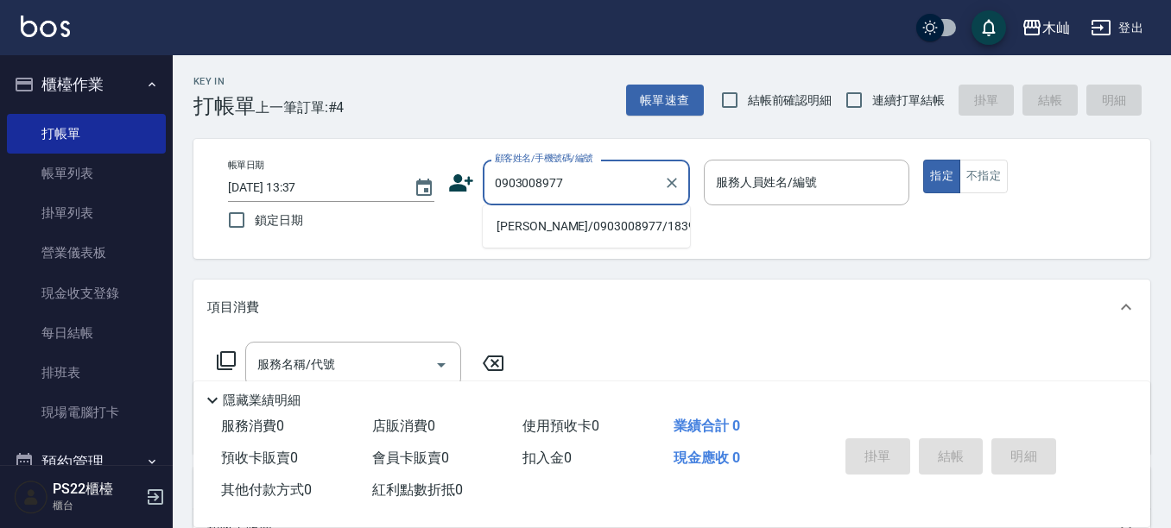
click at [616, 222] on li "[PERSON_NAME]/0903008977/18395" at bounding box center [586, 226] width 207 height 28
type input "[PERSON_NAME]/0903008977/18395"
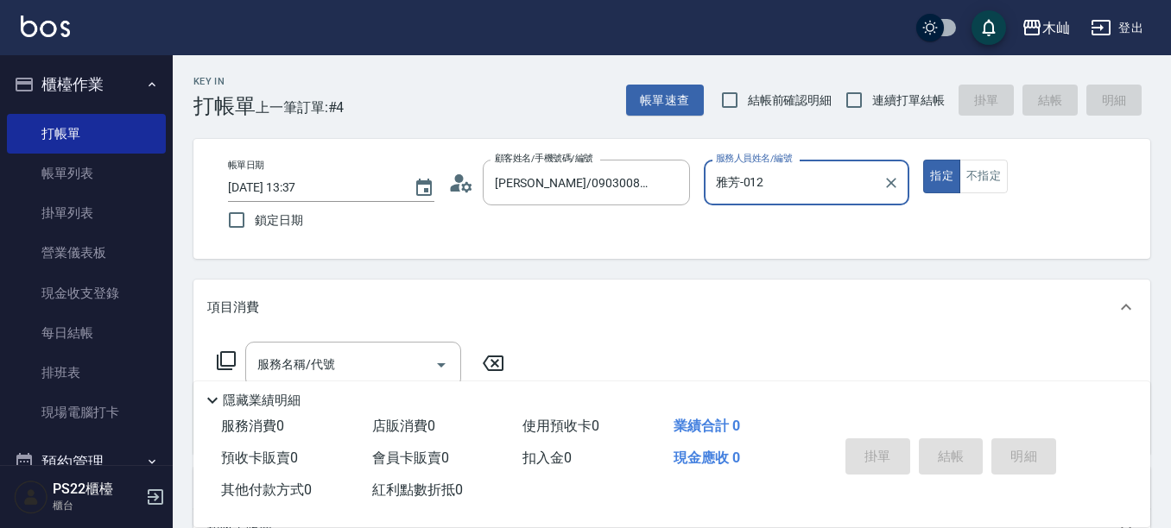
type input "雅芳-012"
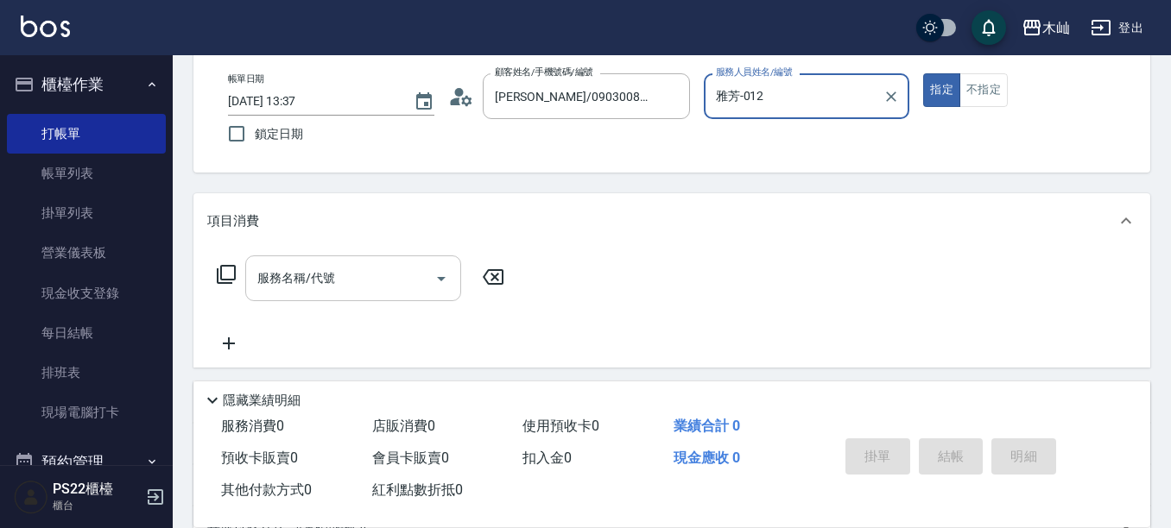
click at [344, 292] on input "服務名稱/代號" at bounding box center [340, 278] width 174 height 30
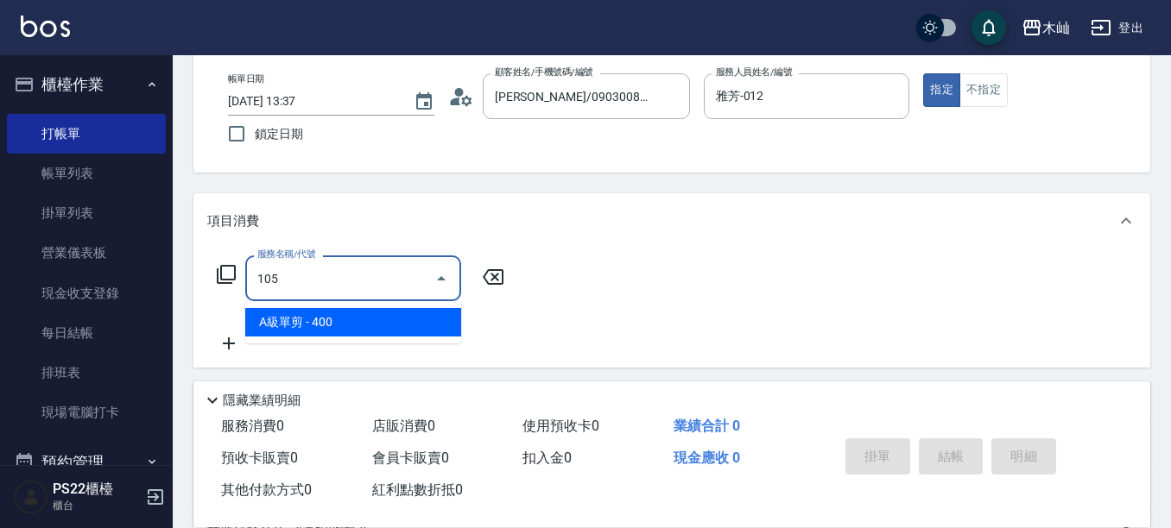
type input "A級單剪(105)"
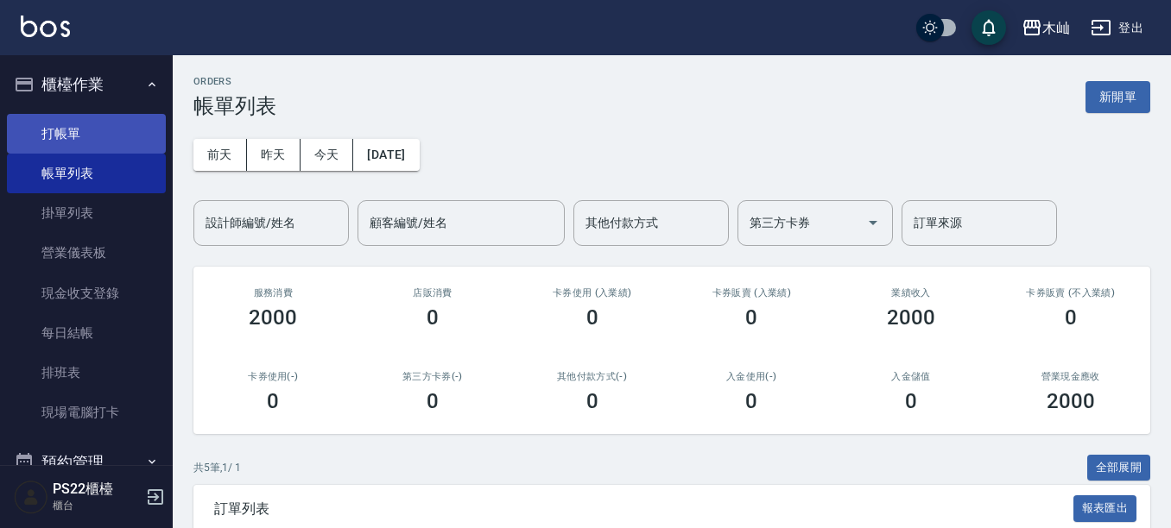
click at [54, 121] on link "打帳單" at bounding box center [86, 134] width 159 height 40
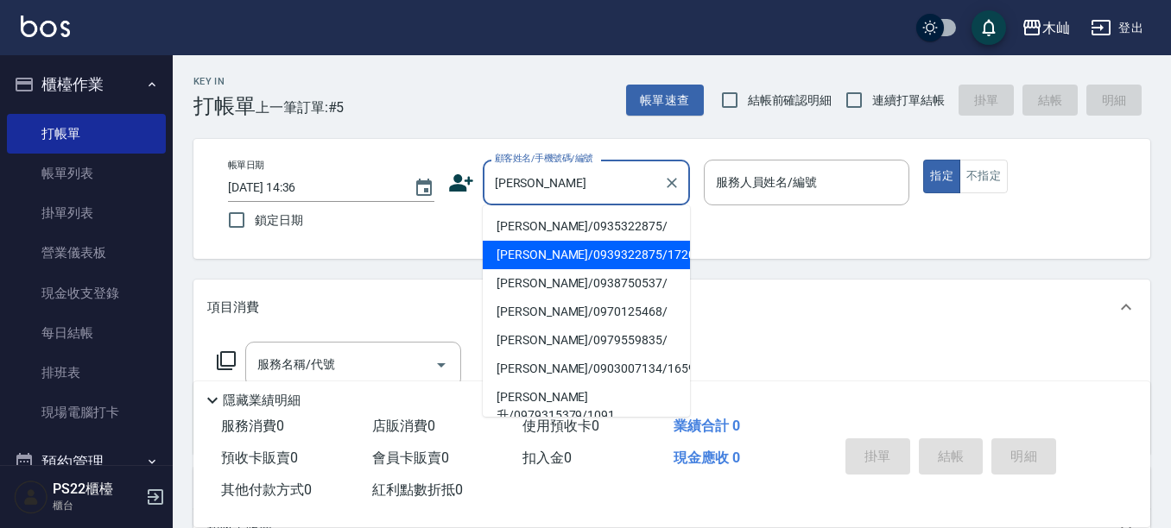
click at [615, 264] on li "[PERSON_NAME]/0939322875/17205" at bounding box center [586, 255] width 207 height 28
type input "[PERSON_NAME]/0939322875/17205"
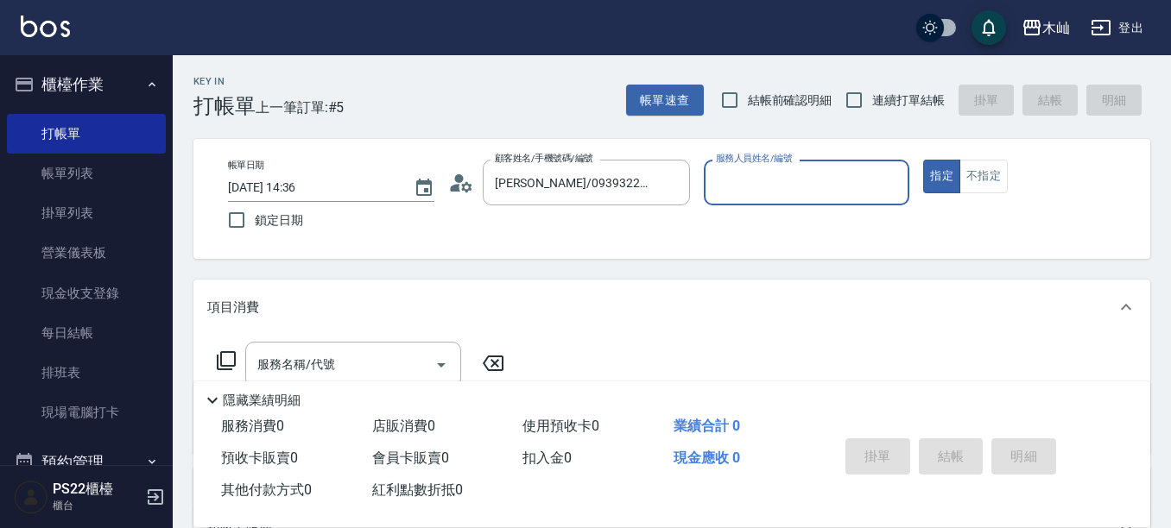
type input "雅芳-012"
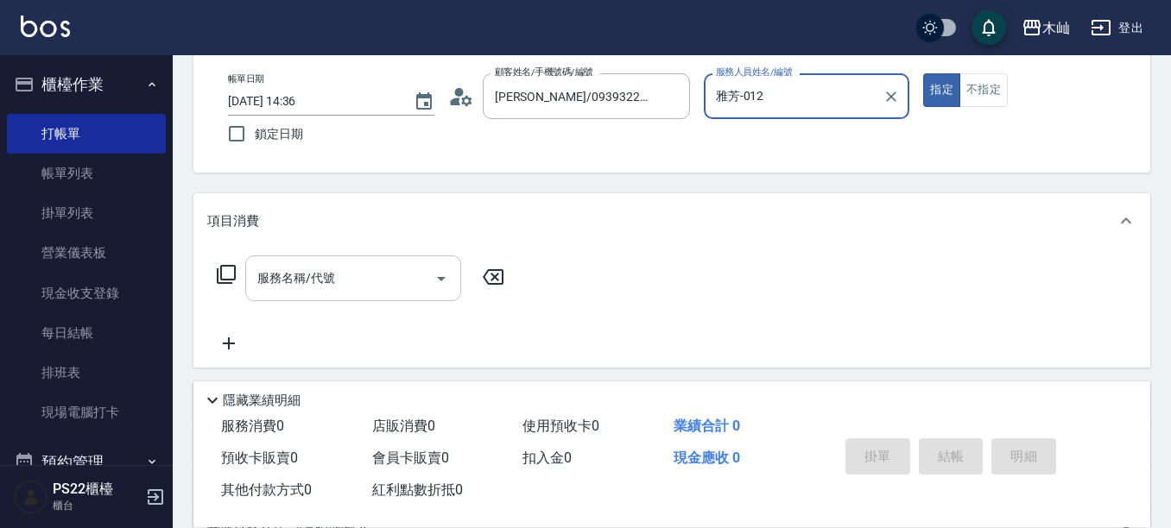
click at [403, 263] on input "服務名稱/代號" at bounding box center [340, 278] width 174 height 30
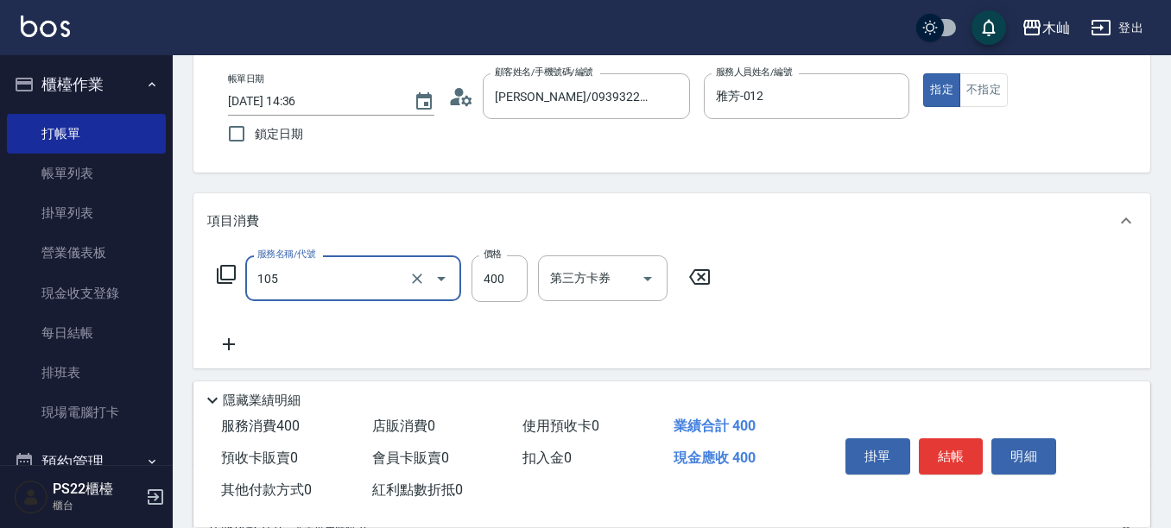
type input "A級單剪(105)"
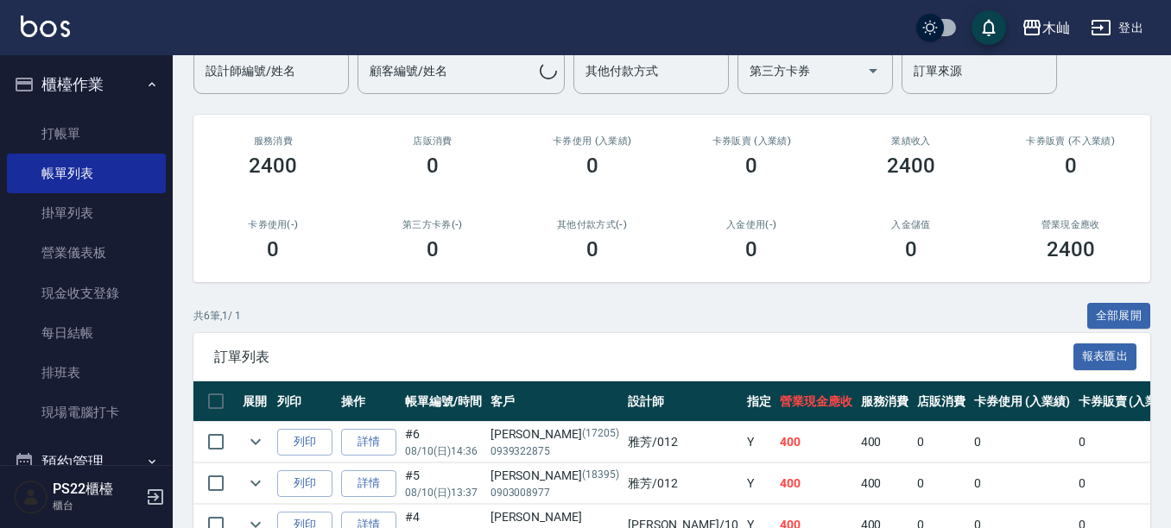
scroll to position [345, 0]
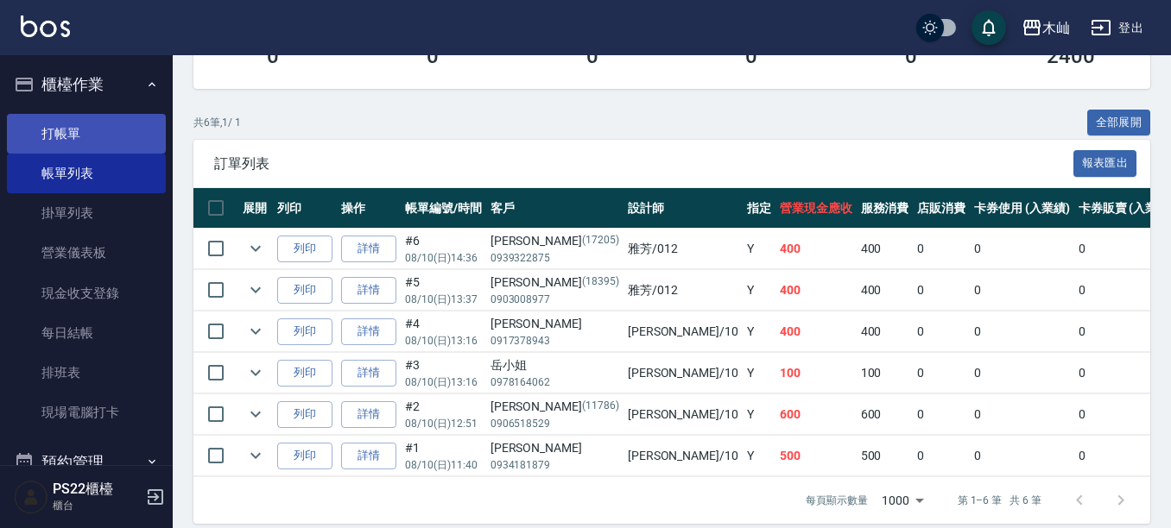
click at [131, 131] on link "打帳單" at bounding box center [86, 134] width 159 height 40
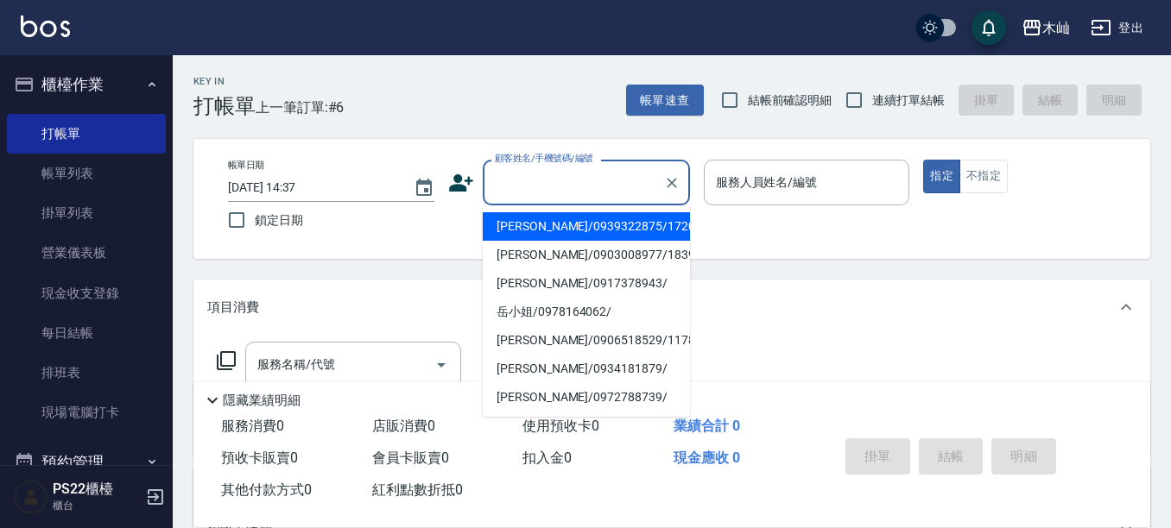
click at [584, 182] on input "顧客姓名/手機號碼/編號" at bounding box center [573, 182] width 166 height 30
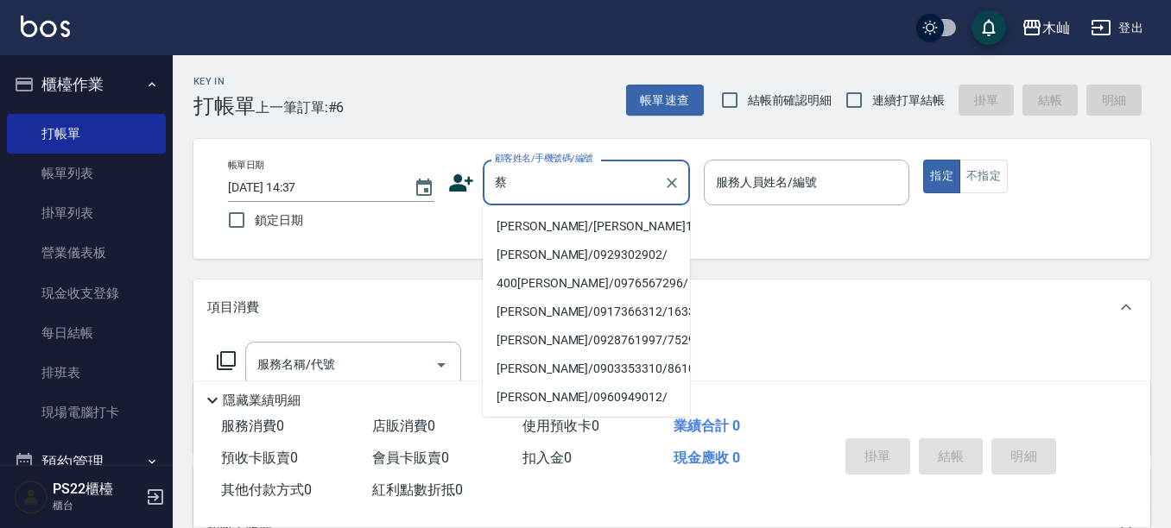
click at [569, 224] on li "[PERSON_NAME]/[PERSON_NAME]13013/13013" at bounding box center [586, 226] width 207 height 28
type input "[PERSON_NAME]/[PERSON_NAME]13013/13013"
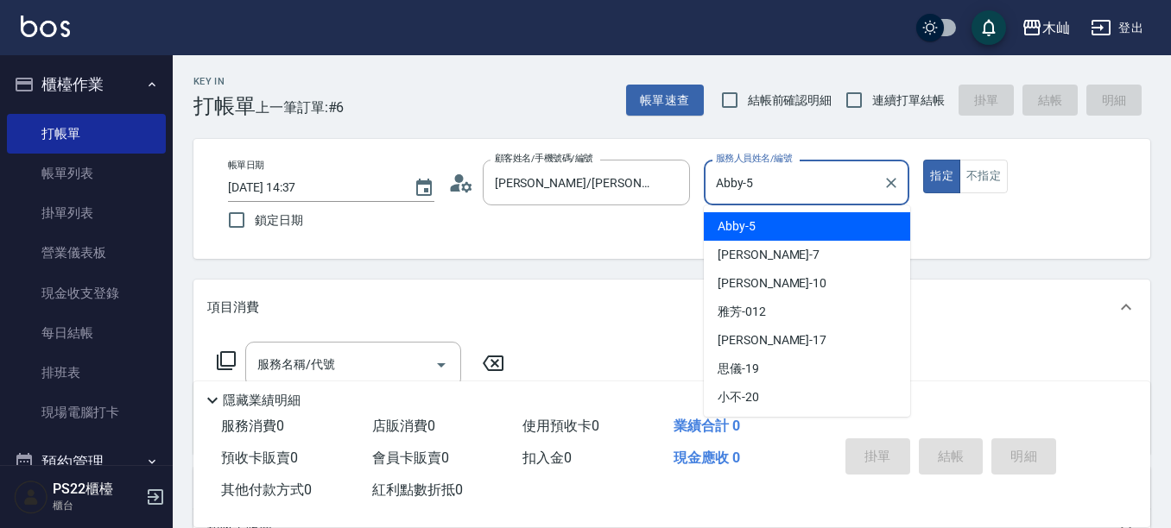
drag, startPoint x: 785, startPoint y: 182, endPoint x: 705, endPoint y: 199, distance: 81.1
click at [705, 199] on div "Abby-5 服務人員姓名/編號" at bounding box center [807, 183] width 206 height 46
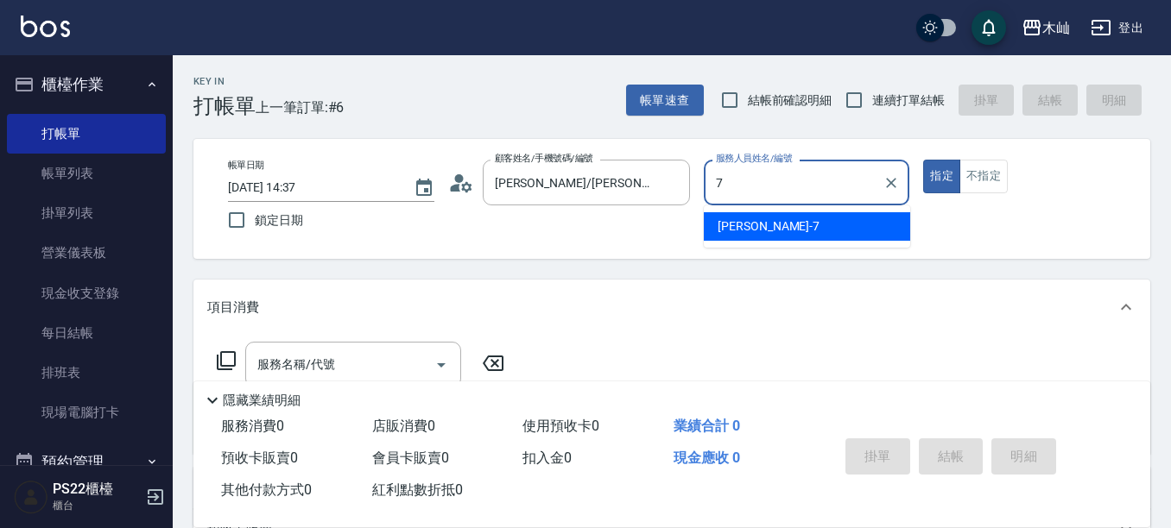
type input "[PERSON_NAME]-7"
type button "true"
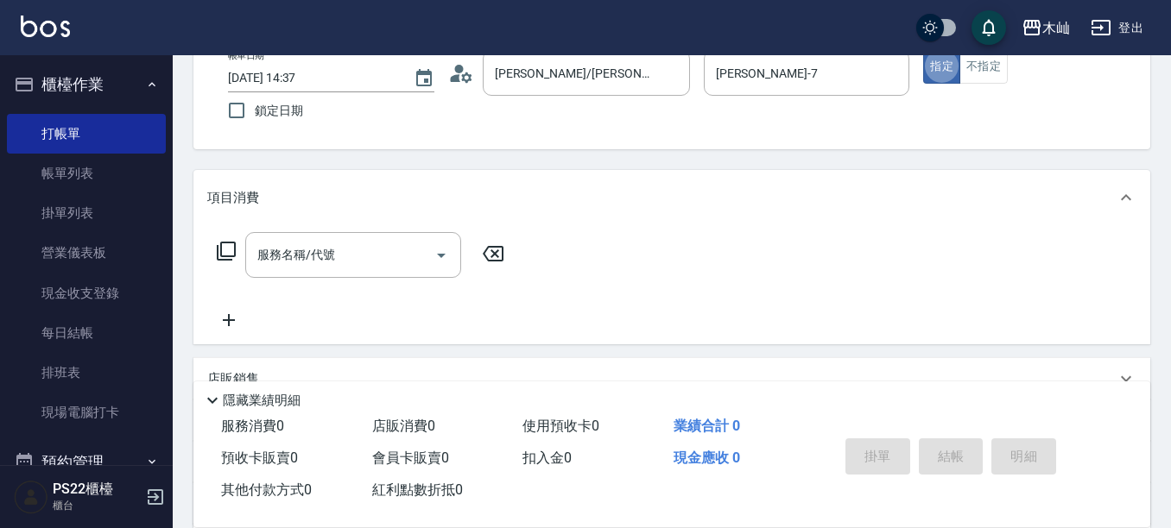
scroll to position [173, 0]
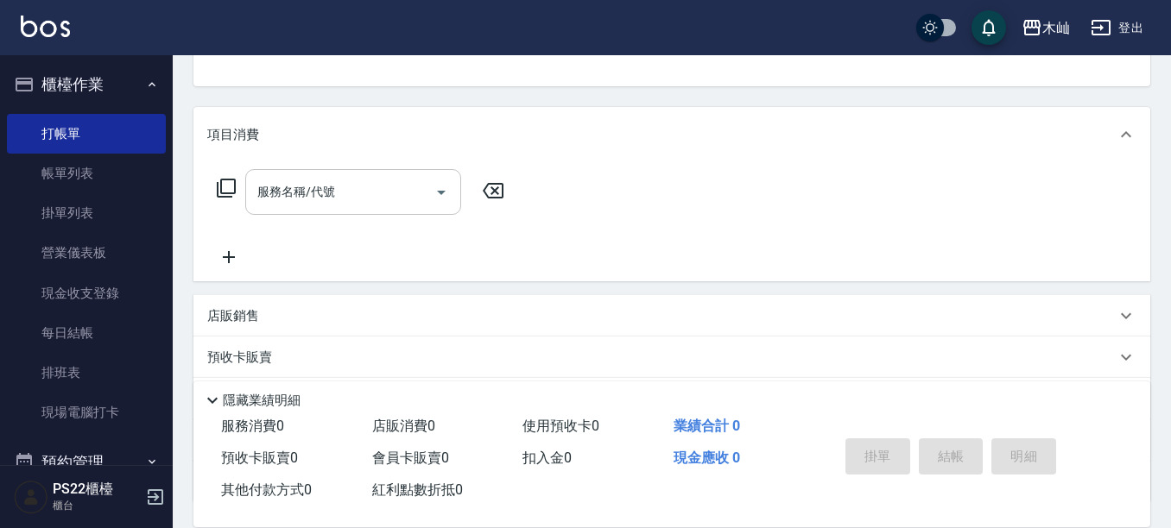
click at [377, 215] on div "服務名稱/代號" at bounding box center [353, 192] width 216 height 46
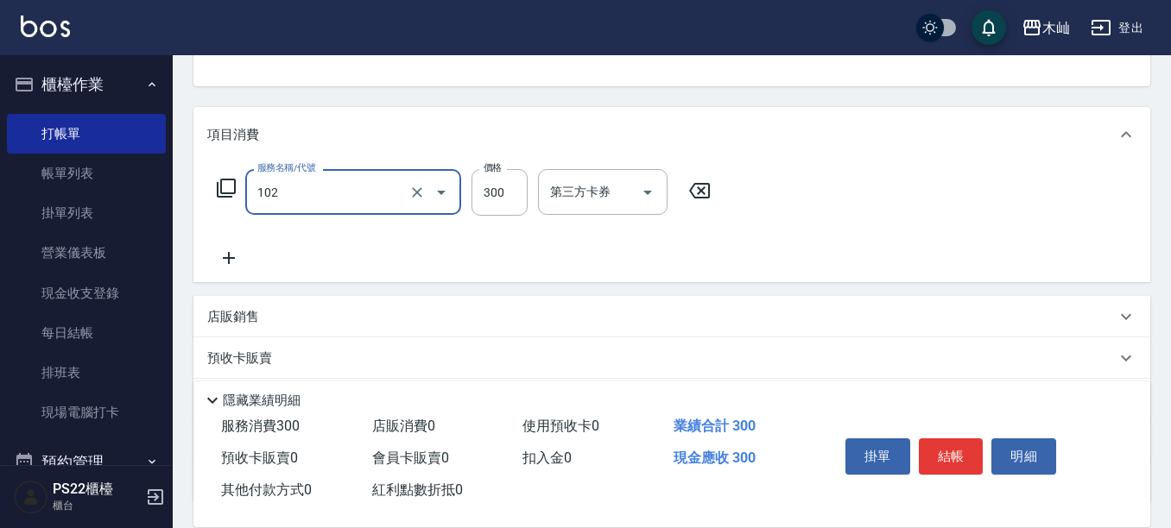
type input "精油洗髮(102)"
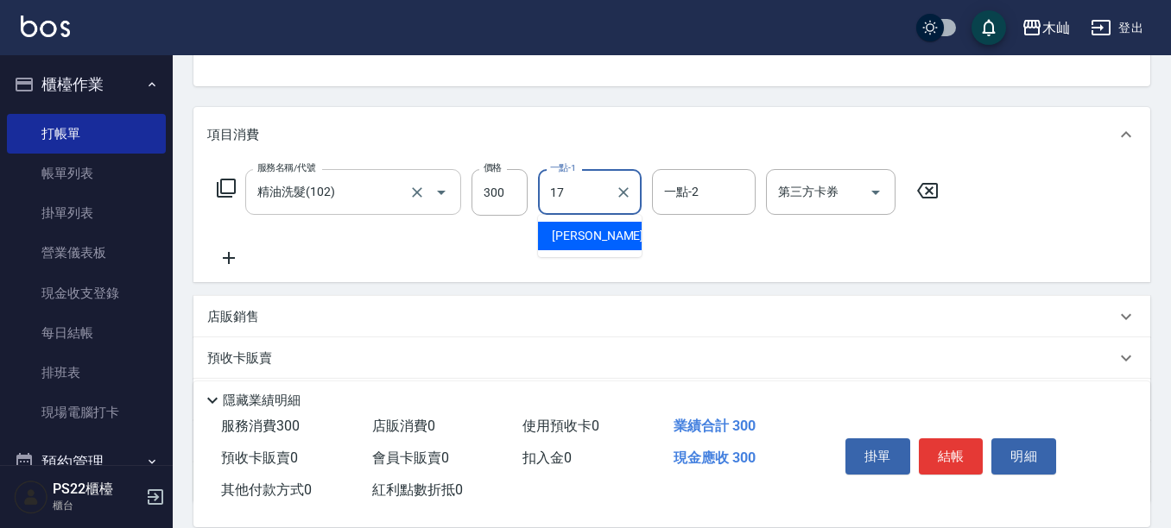
type input "[PERSON_NAME]-17"
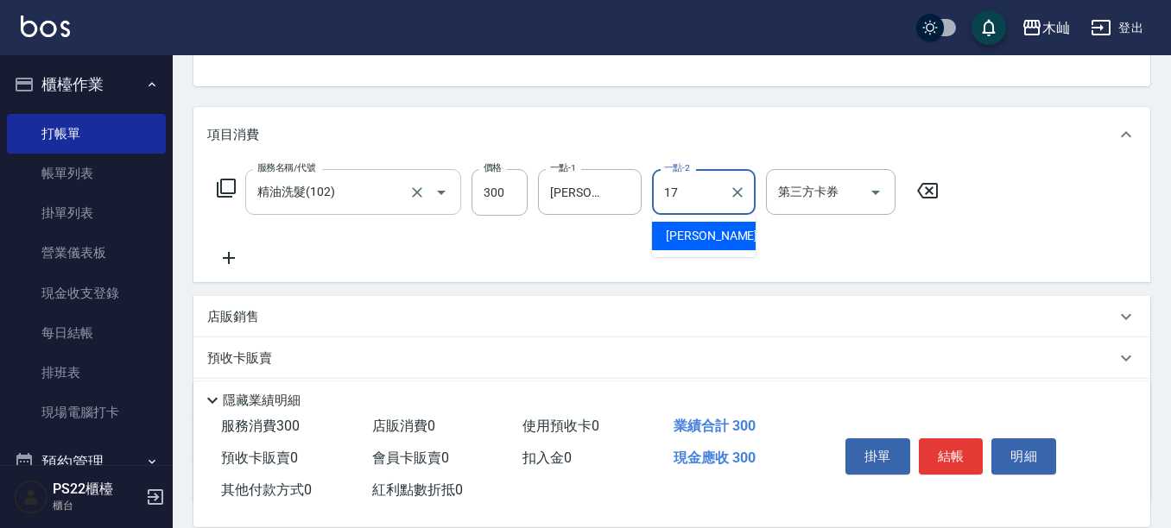
type input "[PERSON_NAME]-17"
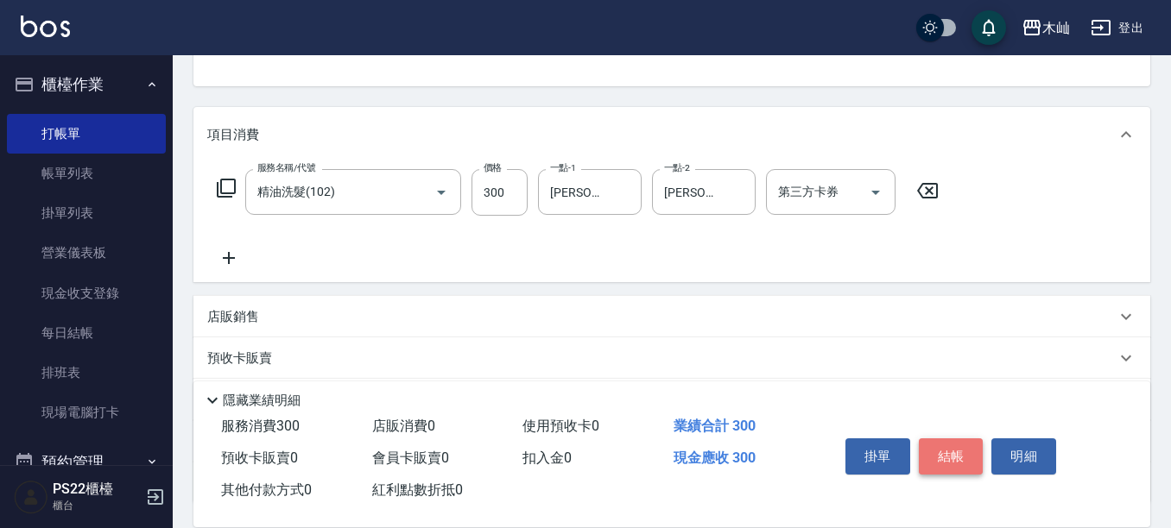
click at [942, 458] on button "結帳" at bounding box center [951, 457] width 65 height 36
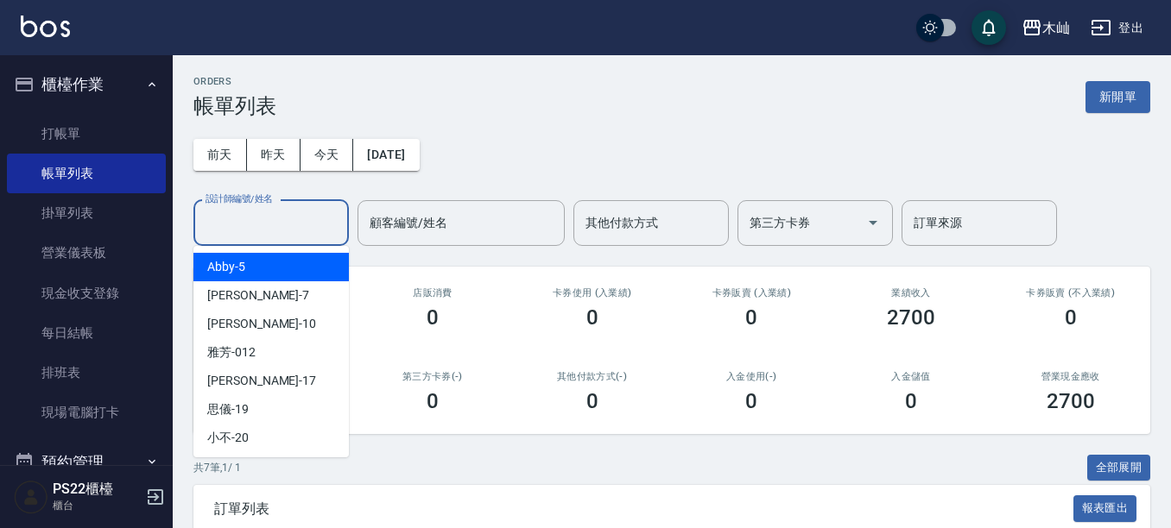
click at [243, 223] on input "設計師編號/姓名" at bounding box center [271, 223] width 140 height 30
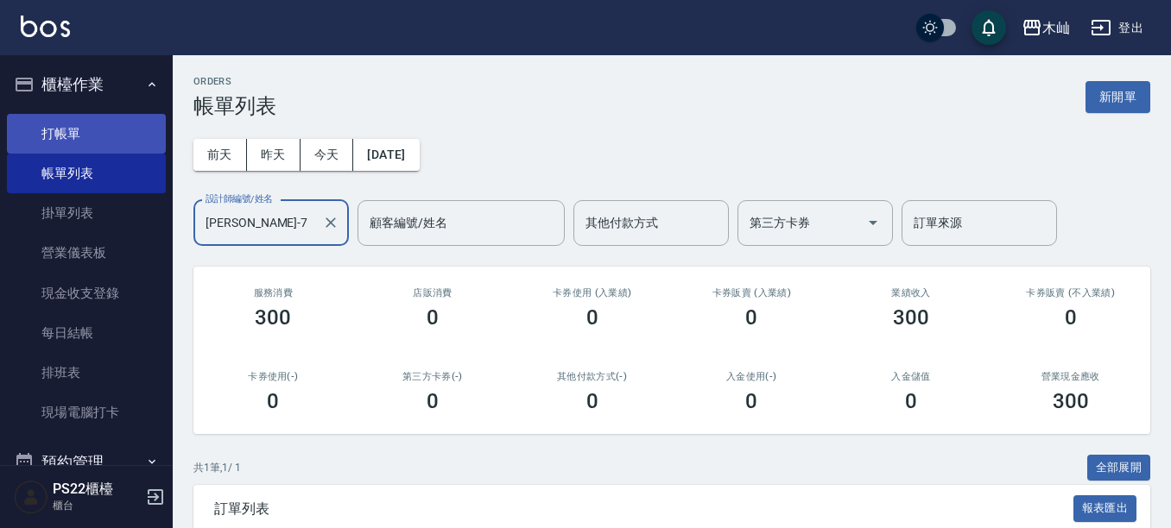
type input "[PERSON_NAME]-7"
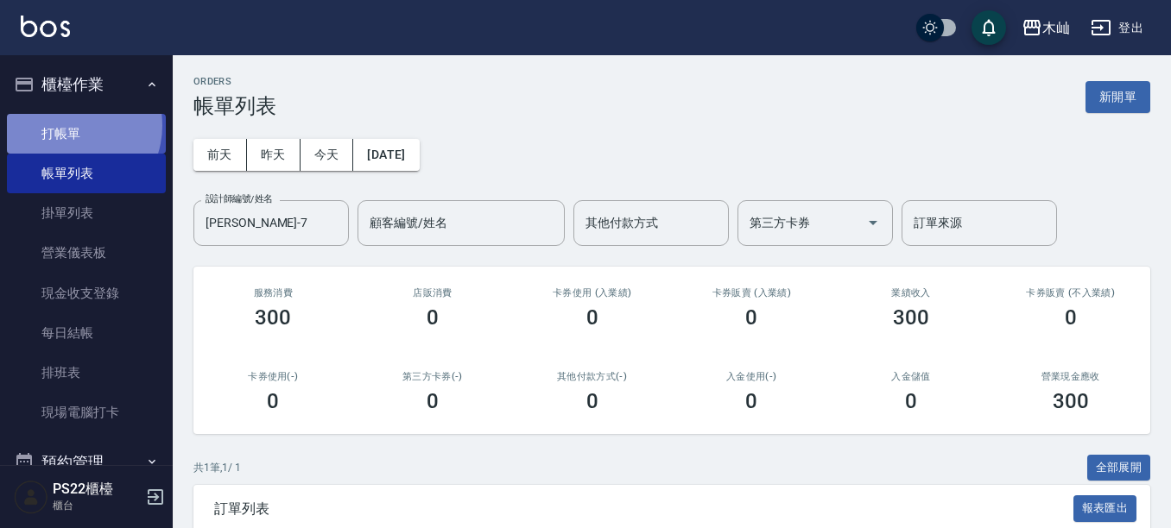
click at [70, 125] on link "打帳單" at bounding box center [86, 134] width 159 height 40
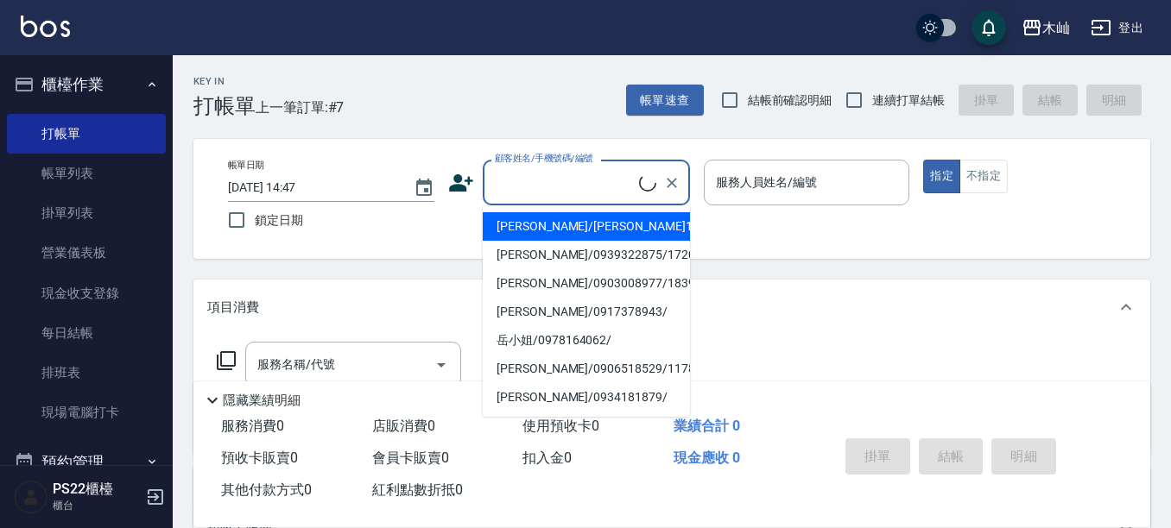
click at [538, 189] on input "顧客姓名/手機號碼/編號" at bounding box center [564, 182] width 148 height 30
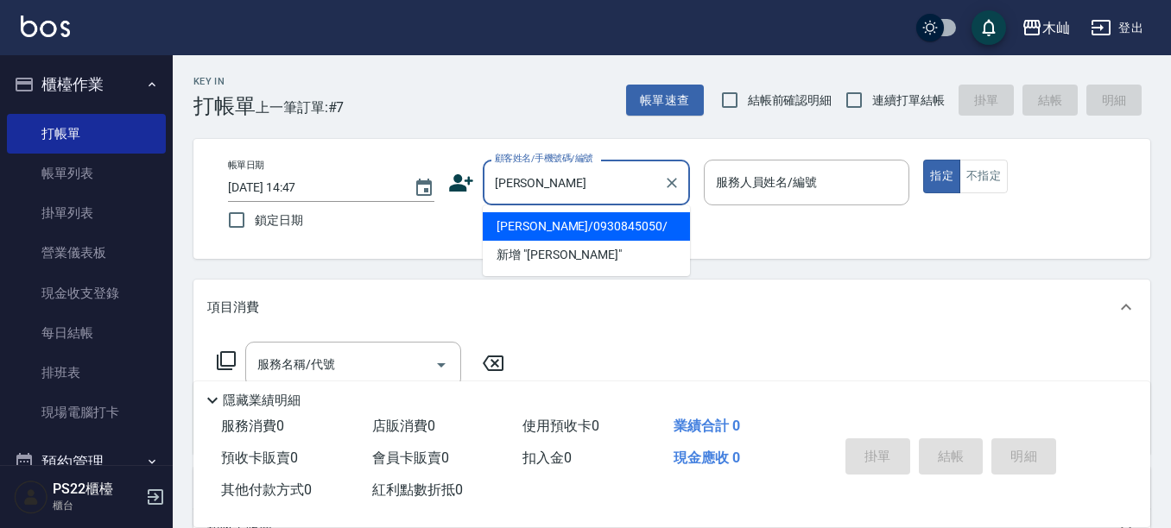
click at [637, 219] on li "[PERSON_NAME]/0930845050/" at bounding box center [586, 226] width 207 height 28
type input "[PERSON_NAME]/0930845050/"
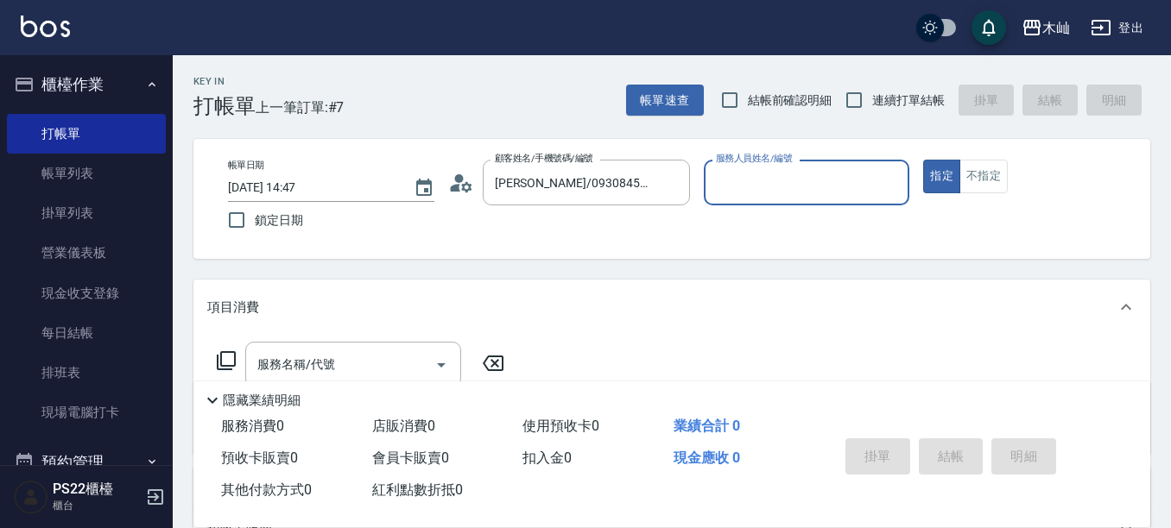
type input "[PERSON_NAME]-7"
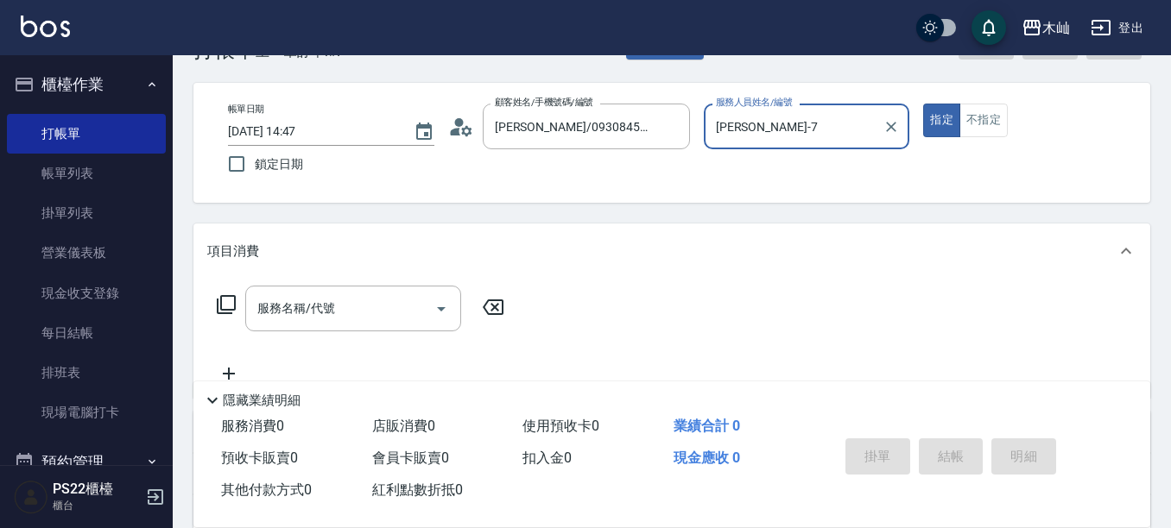
scroll to position [86, 0]
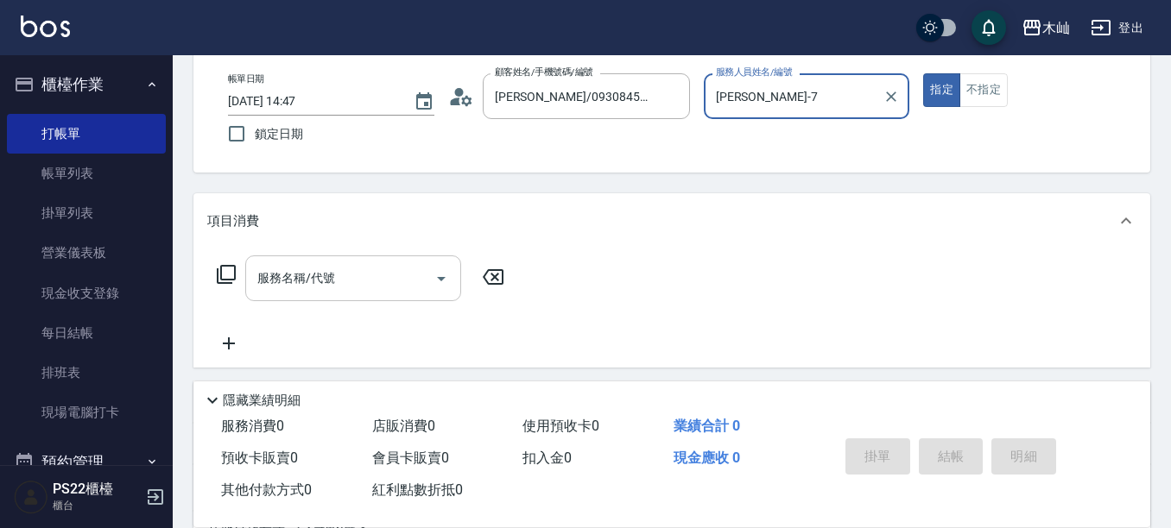
click at [363, 280] on input "服務名稱/代號" at bounding box center [340, 278] width 174 height 30
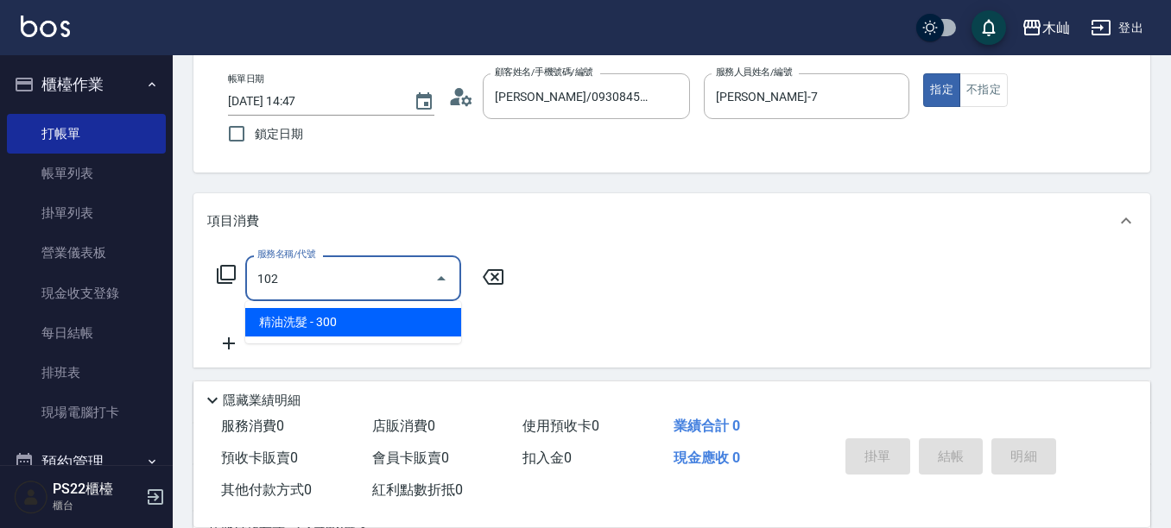
type input "精油洗髮(102)"
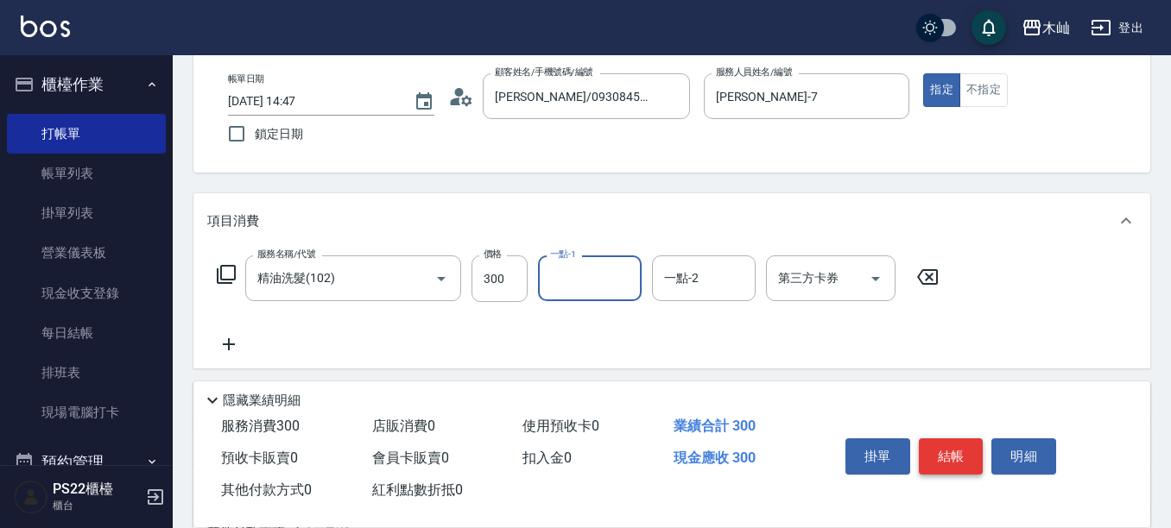
click at [958, 446] on button "結帳" at bounding box center [951, 457] width 65 height 36
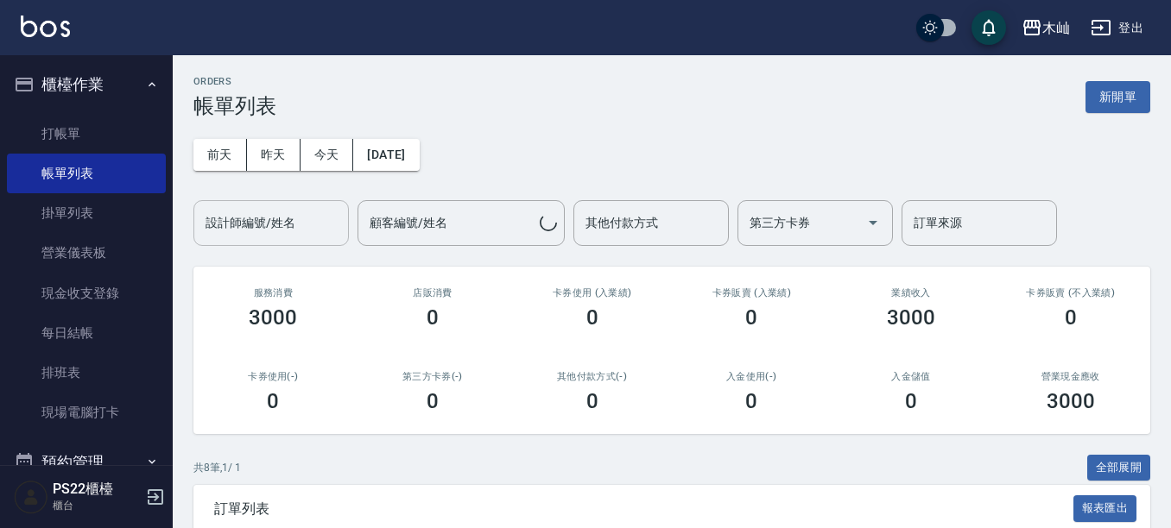
click at [319, 217] on input "設計師編號/姓名" at bounding box center [271, 223] width 140 height 30
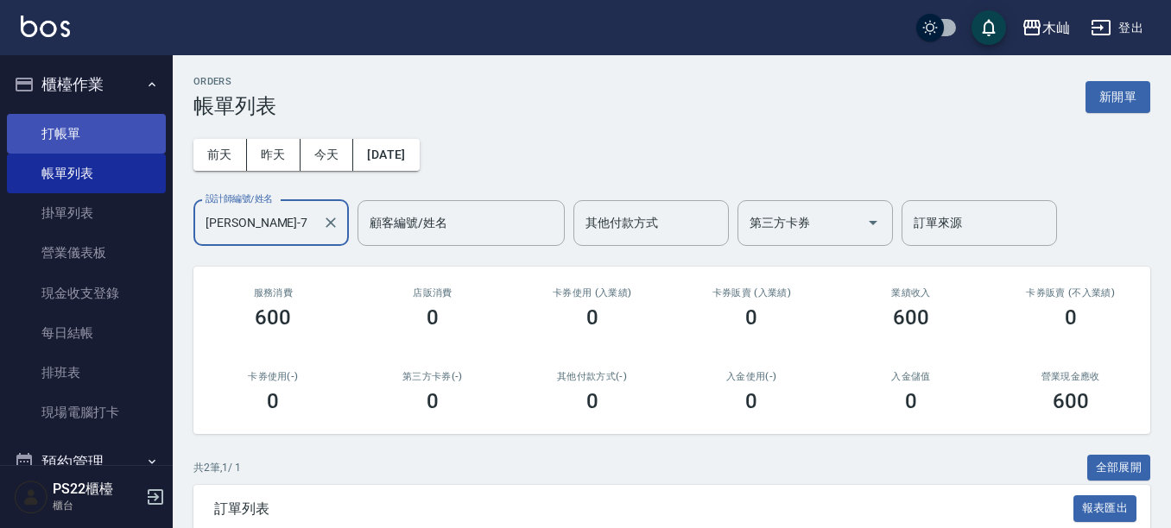
type input "[PERSON_NAME]-7"
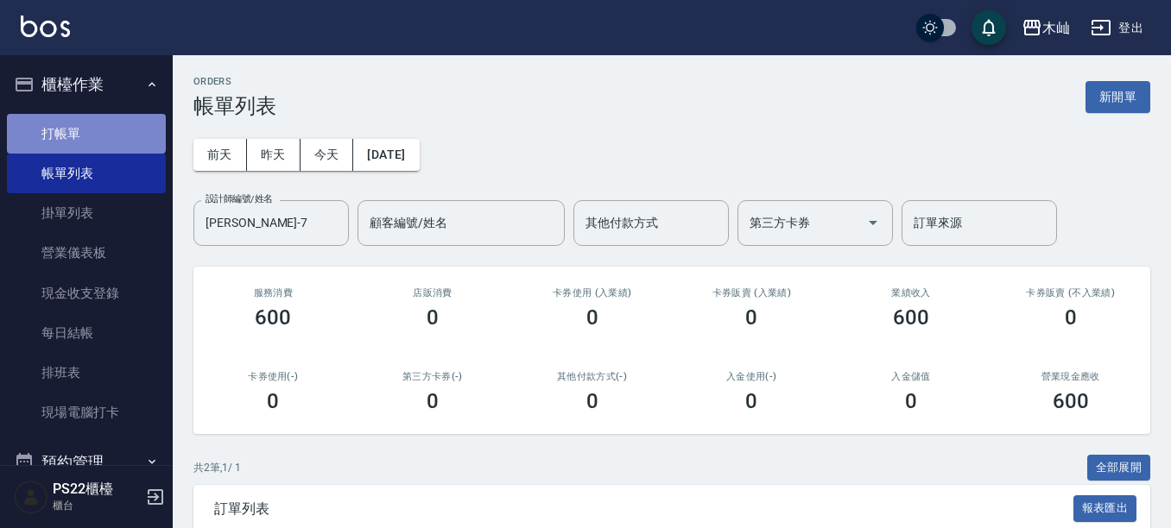
click at [85, 129] on link "打帳單" at bounding box center [86, 134] width 159 height 40
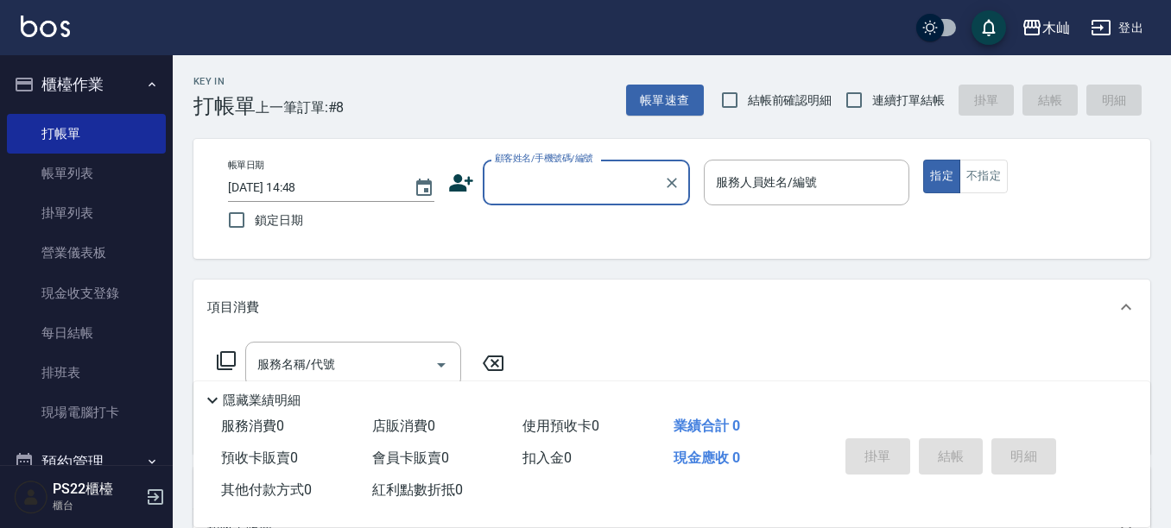
click at [141, 72] on button "櫃檯作業" at bounding box center [86, 84] width 159 height 45
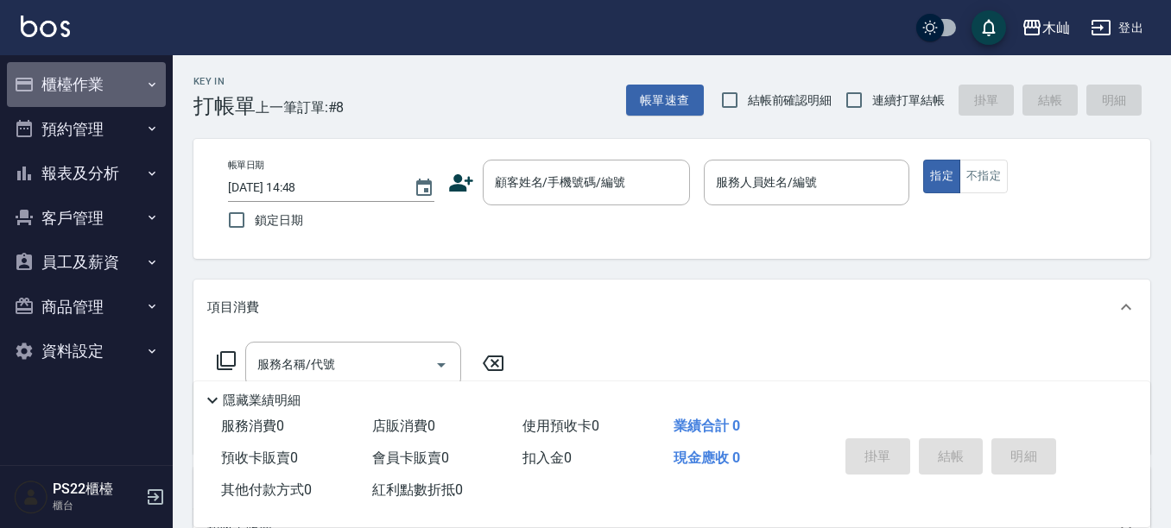
click at [98, 98] on button "櫃檯作業" at bounding box center [86, 84] width 159 height 45
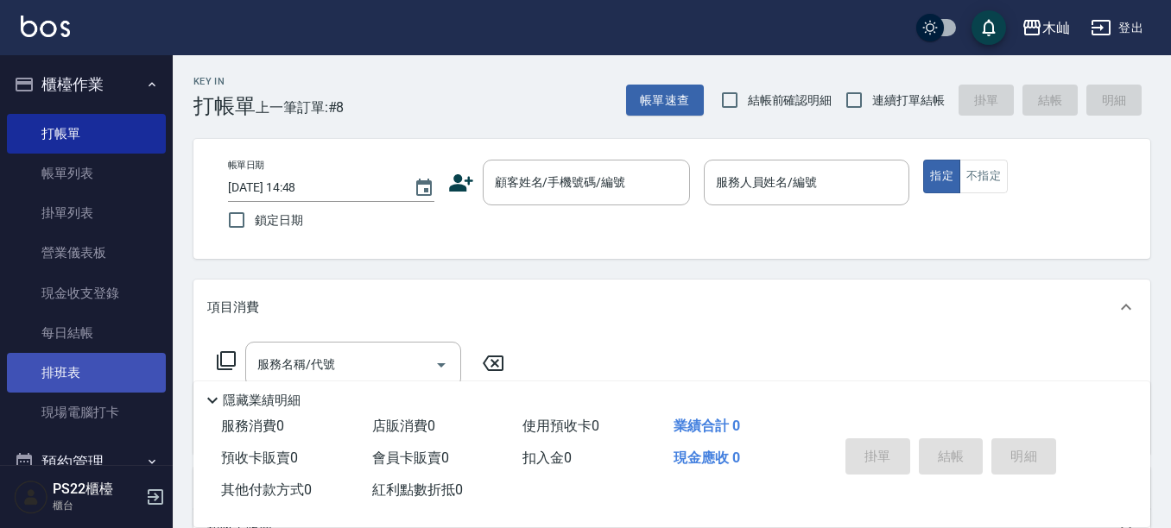
click at [113, 370] on link "排班表" at bounding box center [86, 373] width 159 height 40
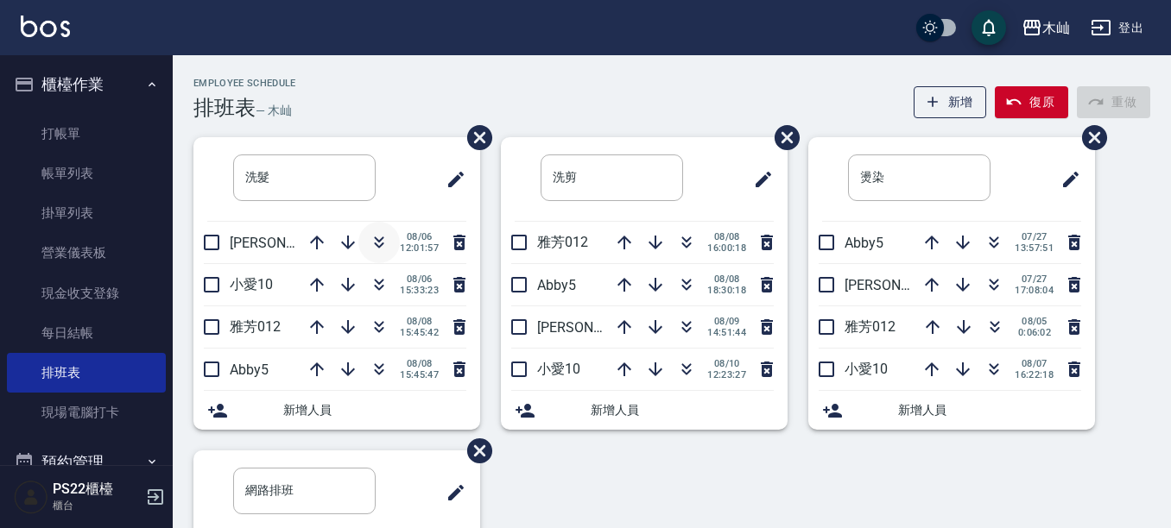
click at [376, 241] on icon "button" at bounding box center [379, 240] width 9 height 6
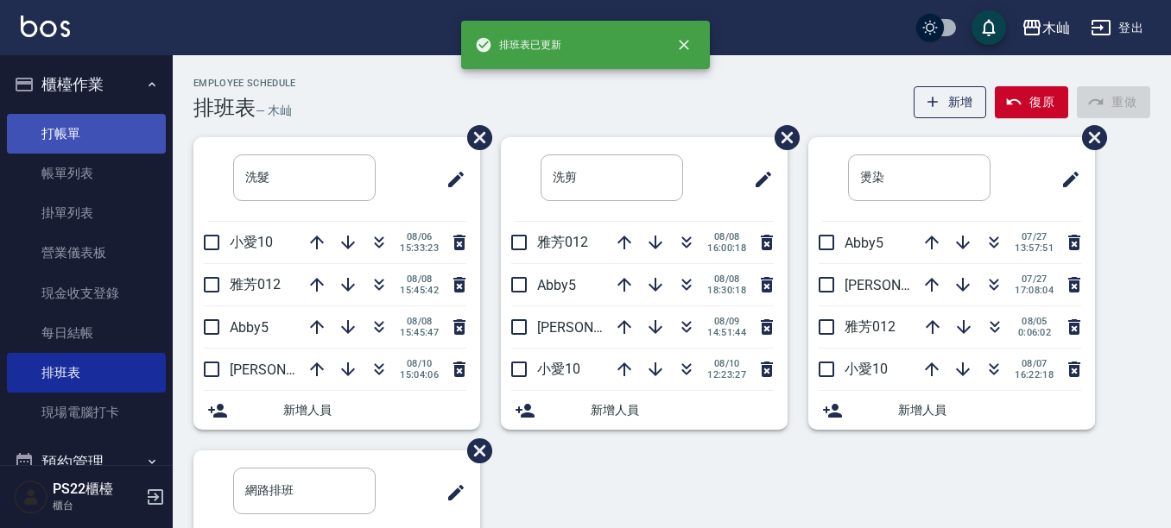
click at [78, 124] on link "打帳單" at bounding box center [86, 134] width 159 height 40
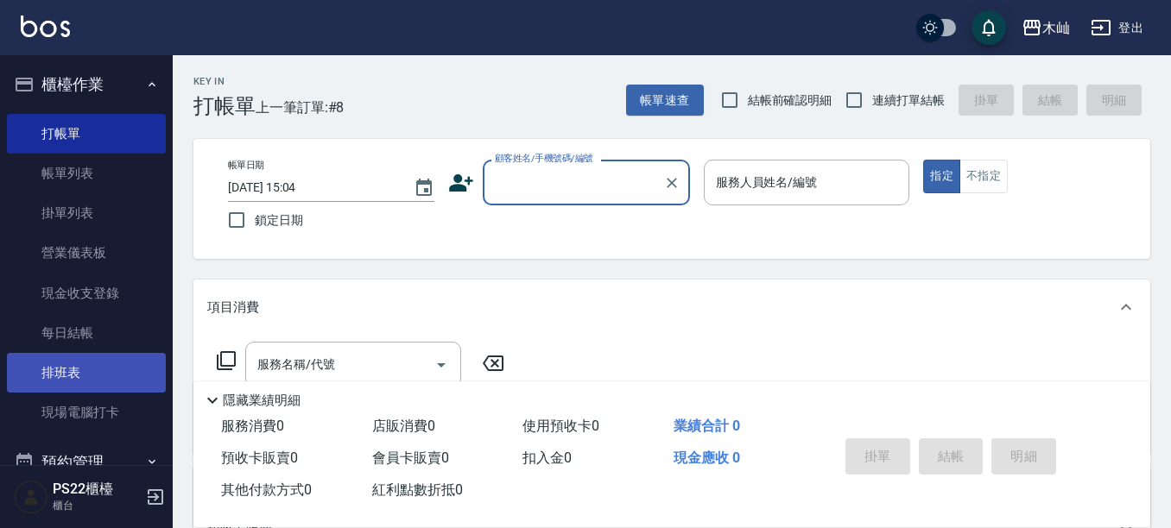
click at [123, 371] on link "排班表" at bounding box center [86, 373] width 159 height 40
